Goal: Task Accomplishment & Management: Use online tool/utility

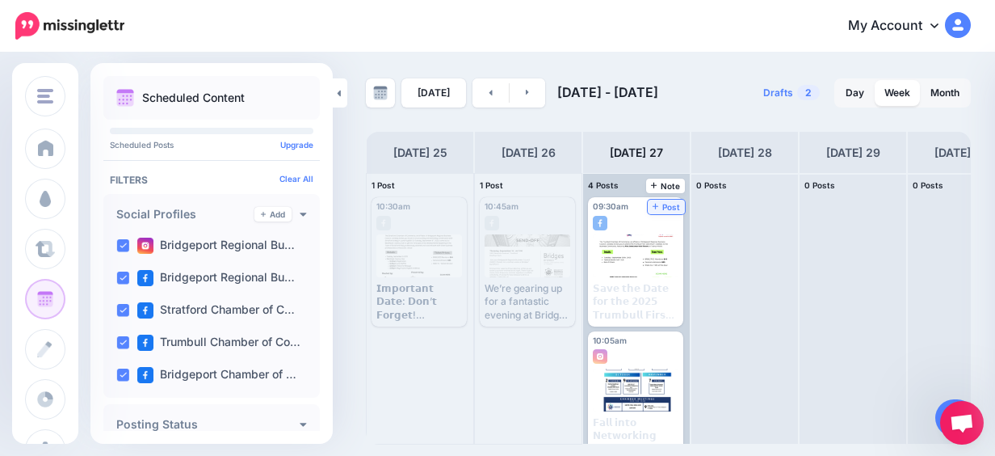
click at [662, 204] on span "Post" at bounding box center [667, 207] width 28 height 8
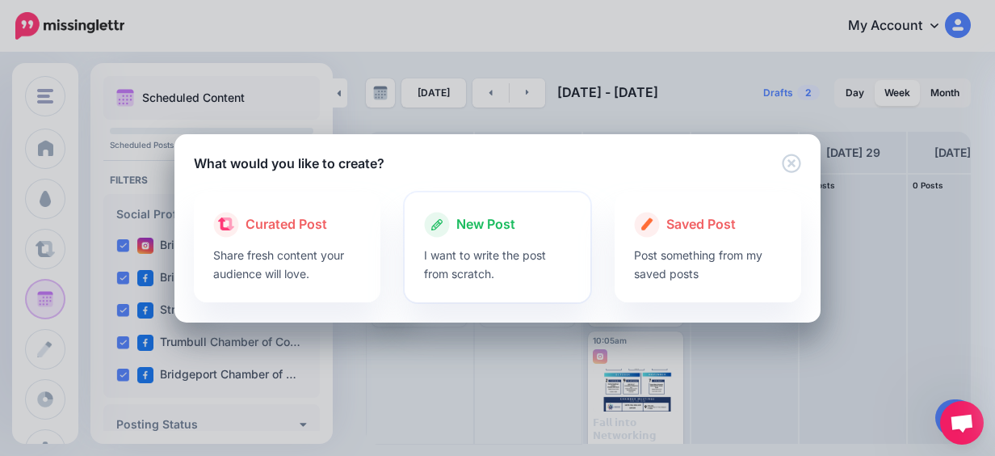
click at [473, 218] on span "New Post" at bounding box center [485, 224] width 59 height 21
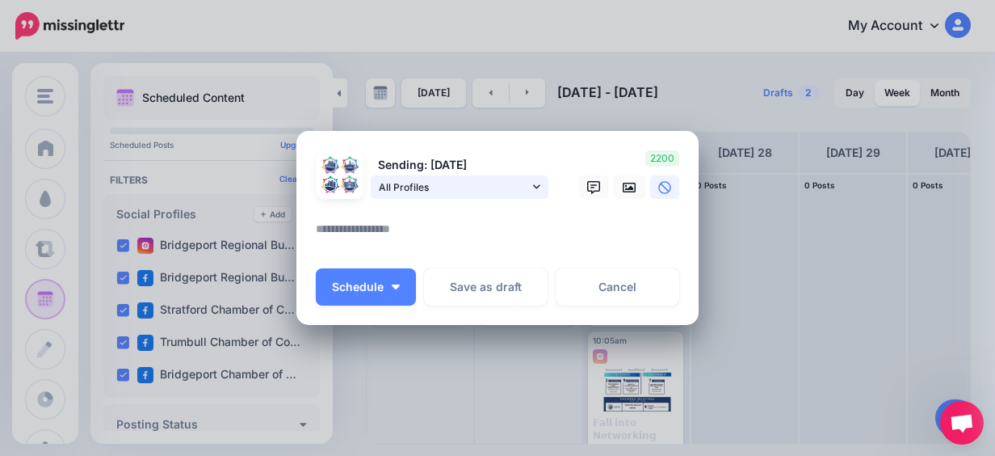
click at [501, 192] on span "All Profiles" at bounding box center [454, 187] width 150 height 17
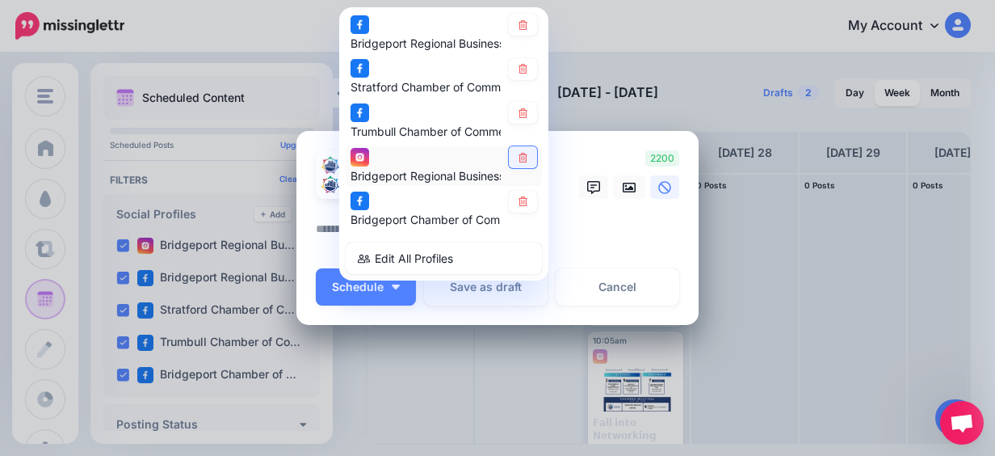
click at [517, 155] on icon at bounding box center [523, 158] width 12 height 10
click at [623, 183] on icon at bounding box center [629, 188] width 13 height 10
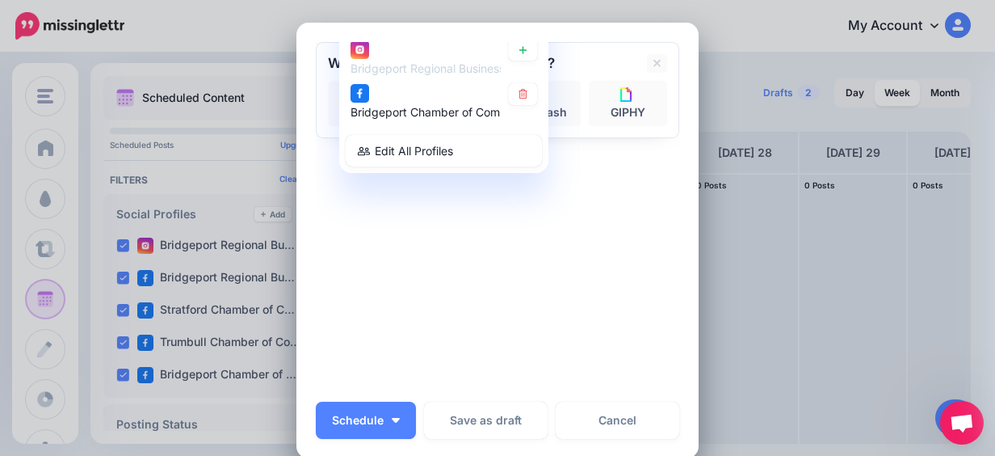
click at [587, 221] on div "Sending: [DATE] All Profiles" at bounding box center [498, 216] width 364 height 348
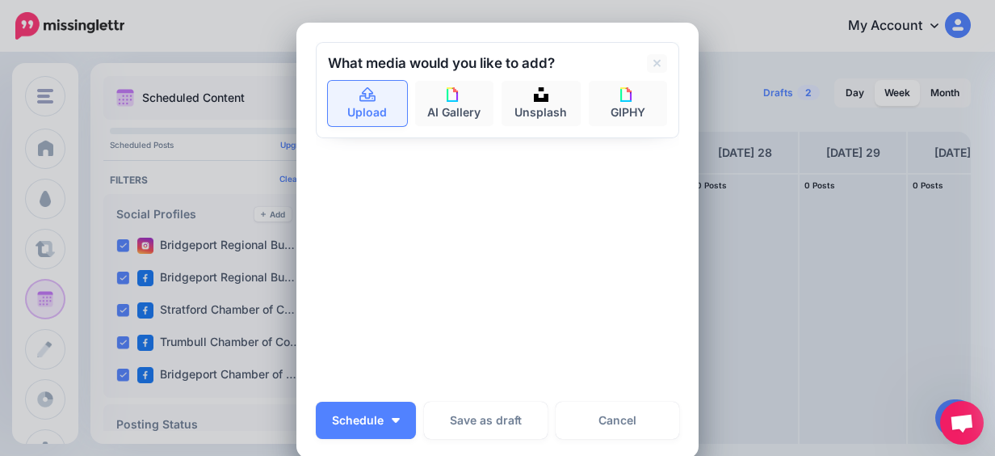
click at [355, 111] on link "Upload" at bounding box center [367, 103] width 79 height 45
click at [360, 95] on icon at bounding box center [368, 95] width 19 height 15
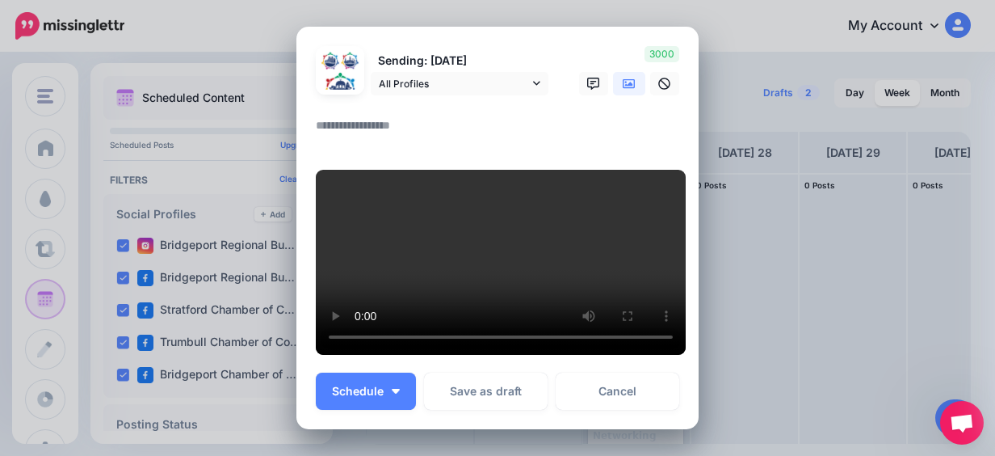
click at [346, 123] on textarea at bounding box center [502, 132] width 372 height 32
paste textarea "**********"
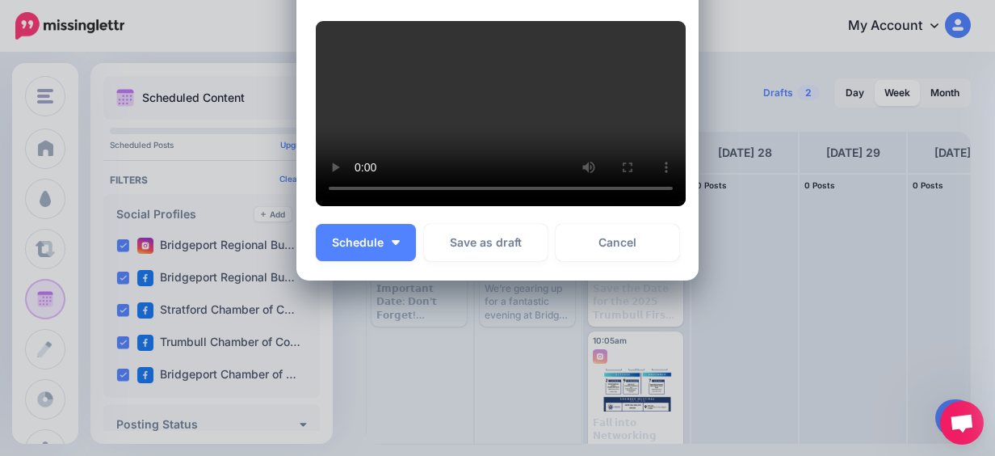
scroll to position [509, 0]
type textarea "**********"
click at [370, 247] on span "Schedule" at bounding box center [358, 242] width 52 height 11
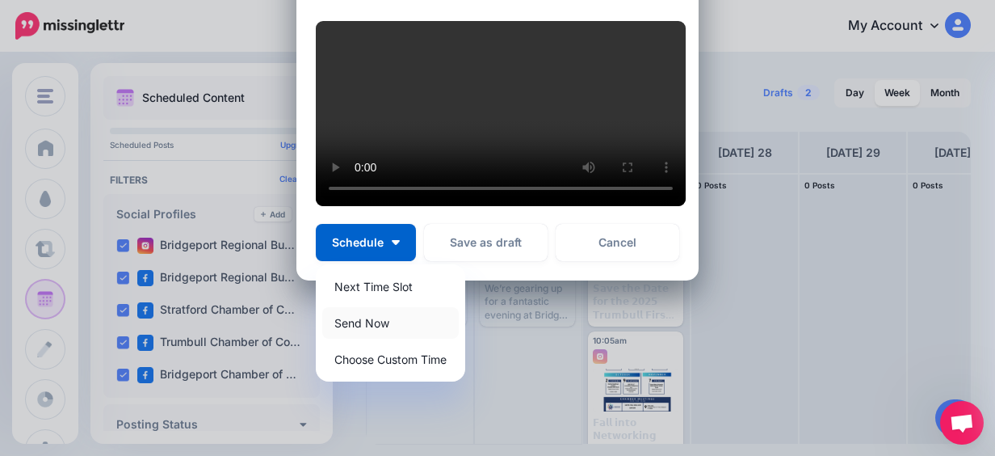
click at [362, 328] on link "Send Now" at bounding box center [390, 323] width 137 height 32
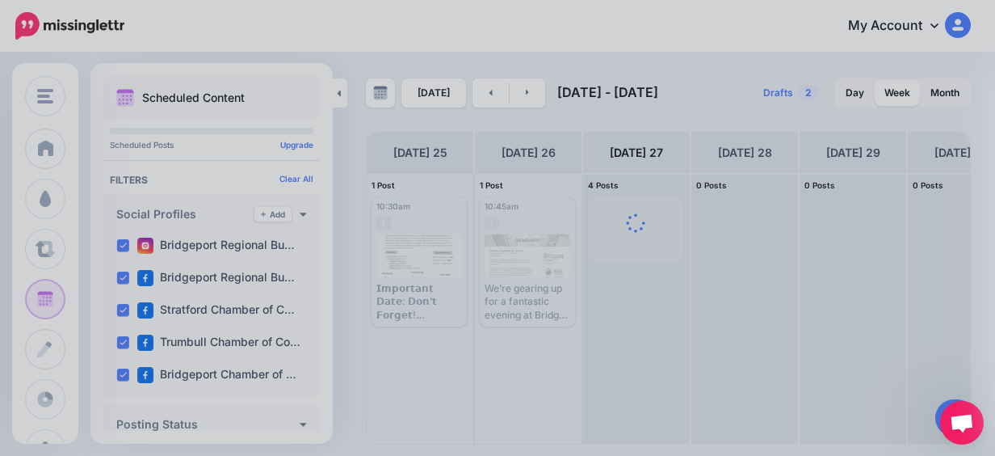
scroll to position [389, 0]
